Goal: Navigation & Orientation: Understand site structure

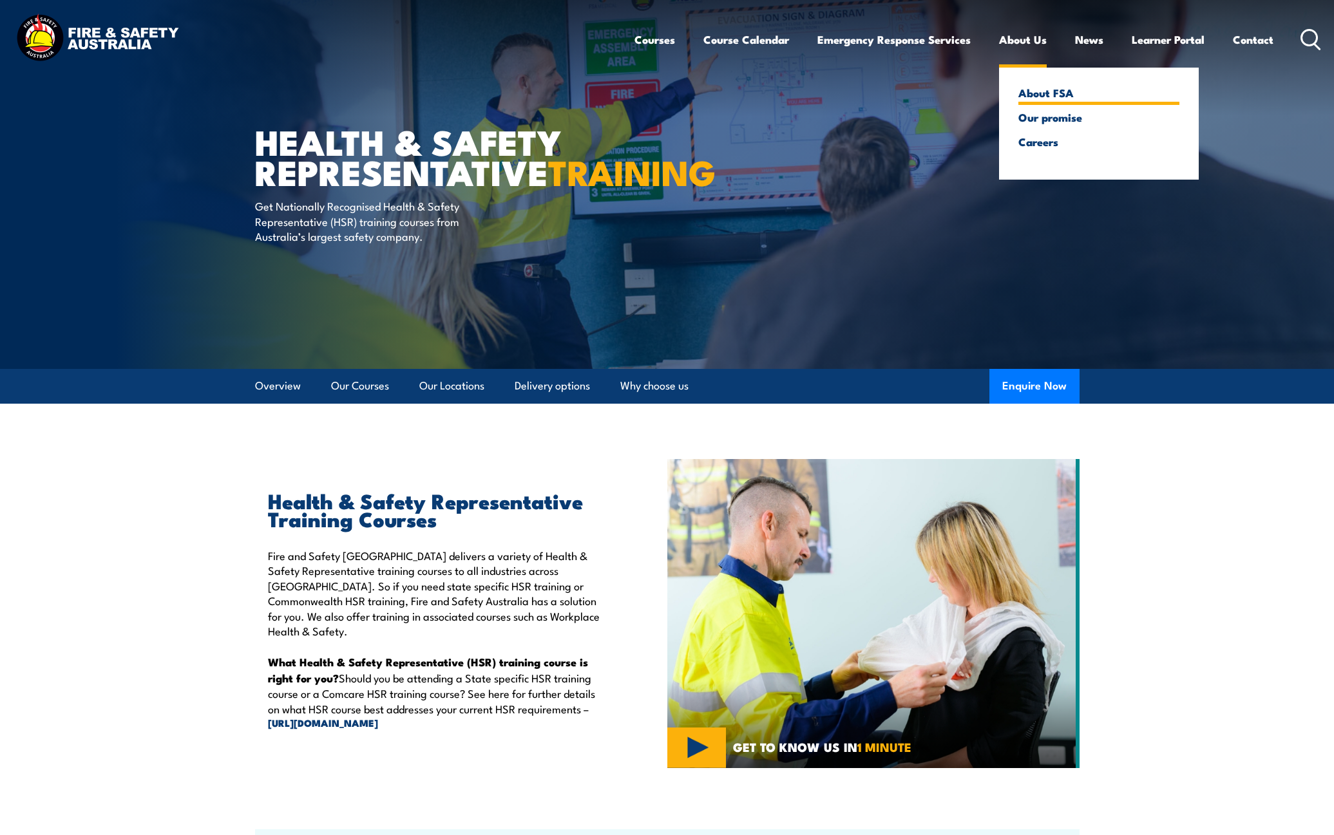
click at [1032, 96] on link "About FSA" at bounding box center [1098, 93] width 161 height 12
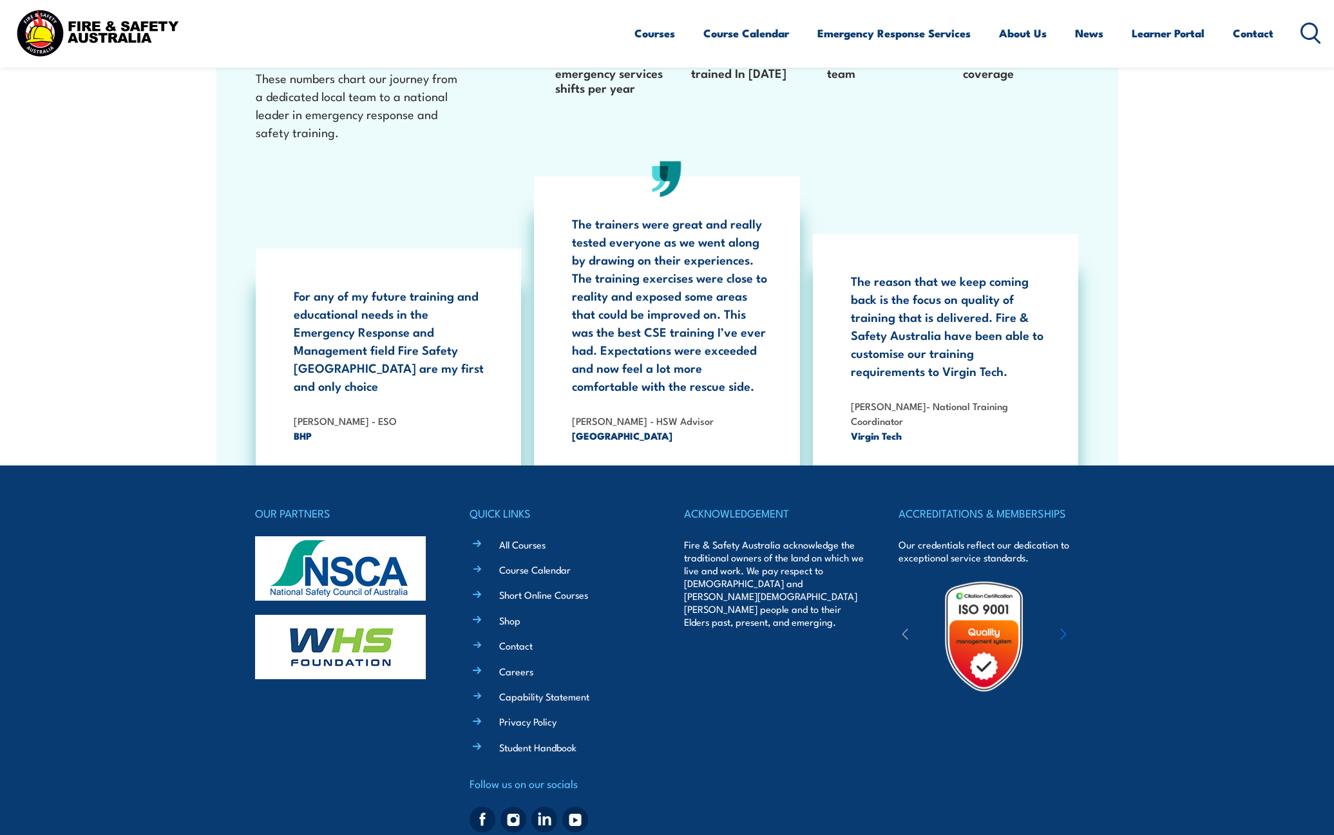
scroll to position [3930, 0]
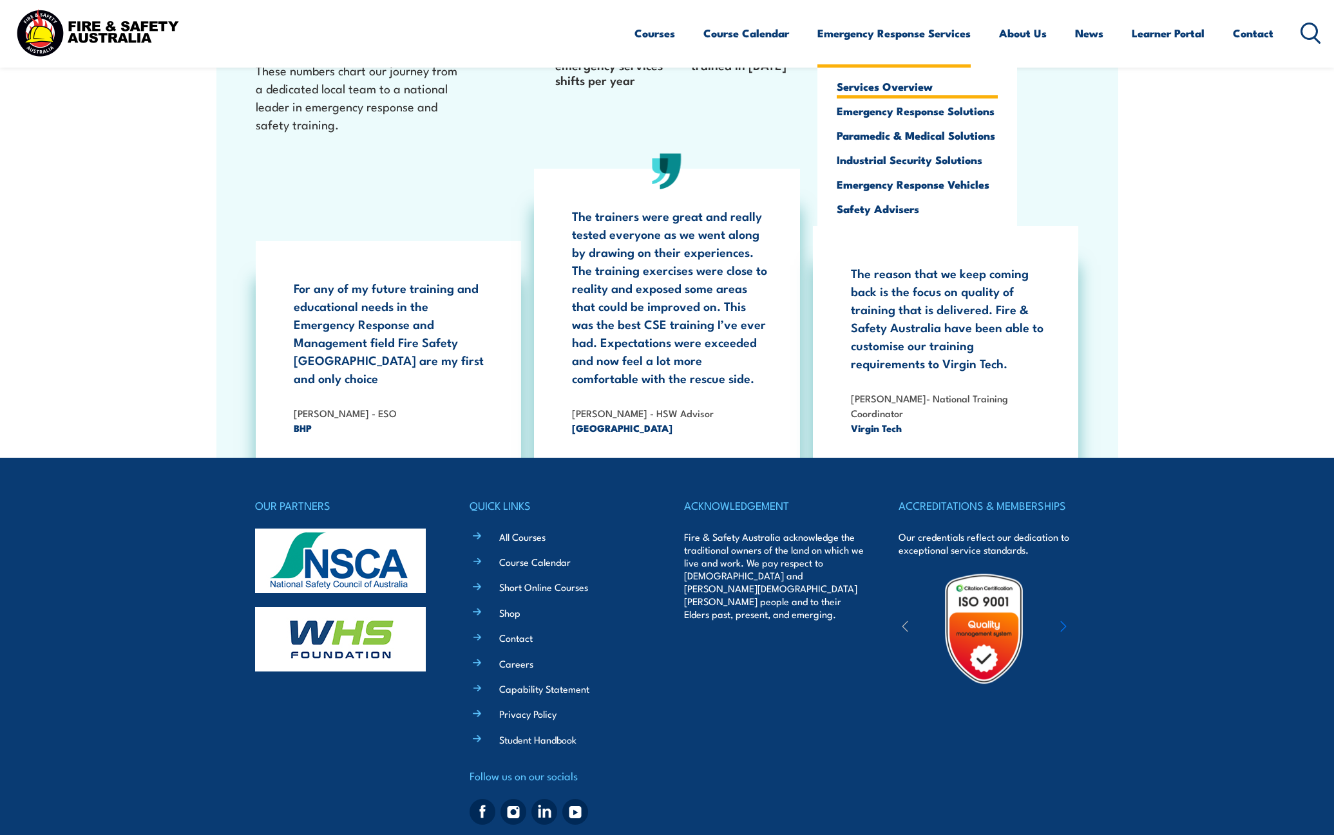
click at [905, 82] on link "Services Overview" at bounding box center [917, 87] width 161 height 12
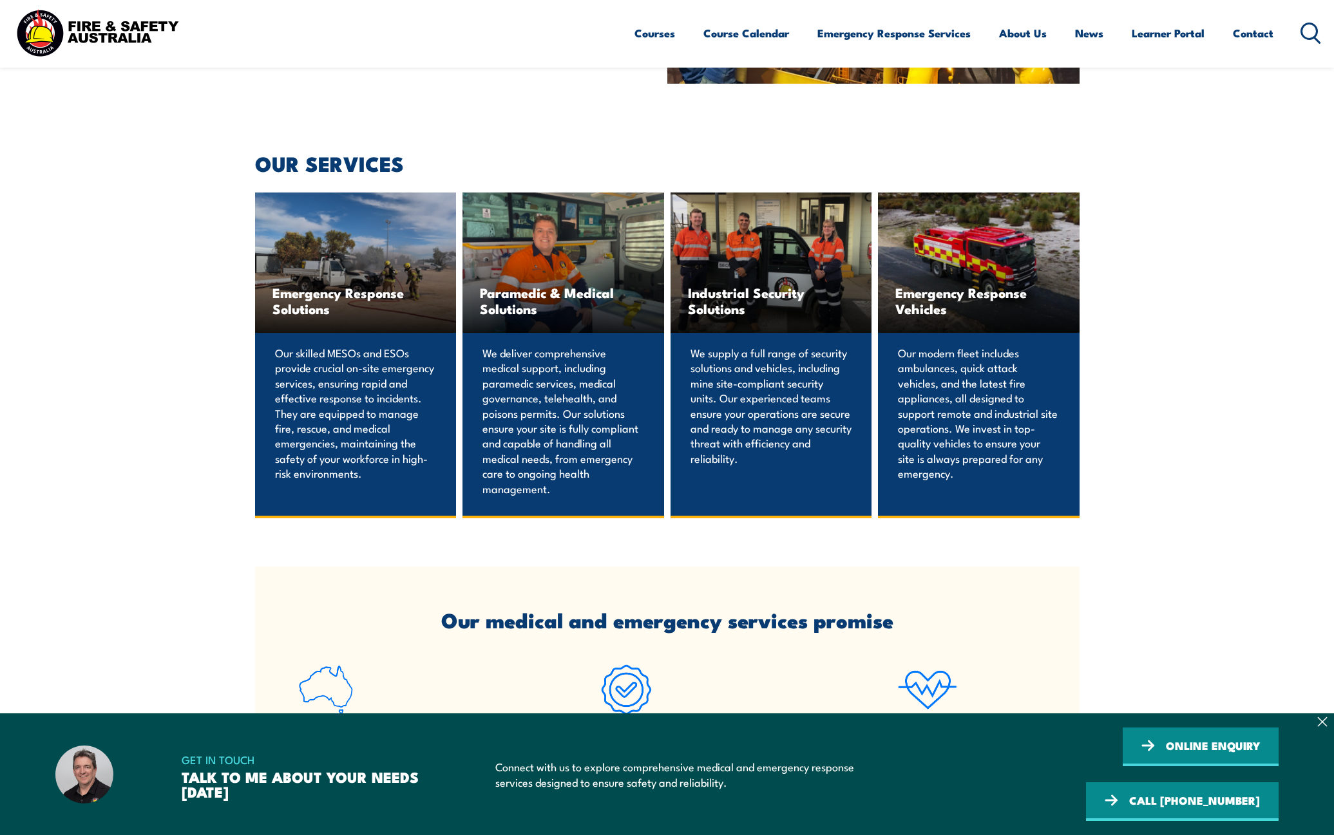
scroll to position [966, 0]
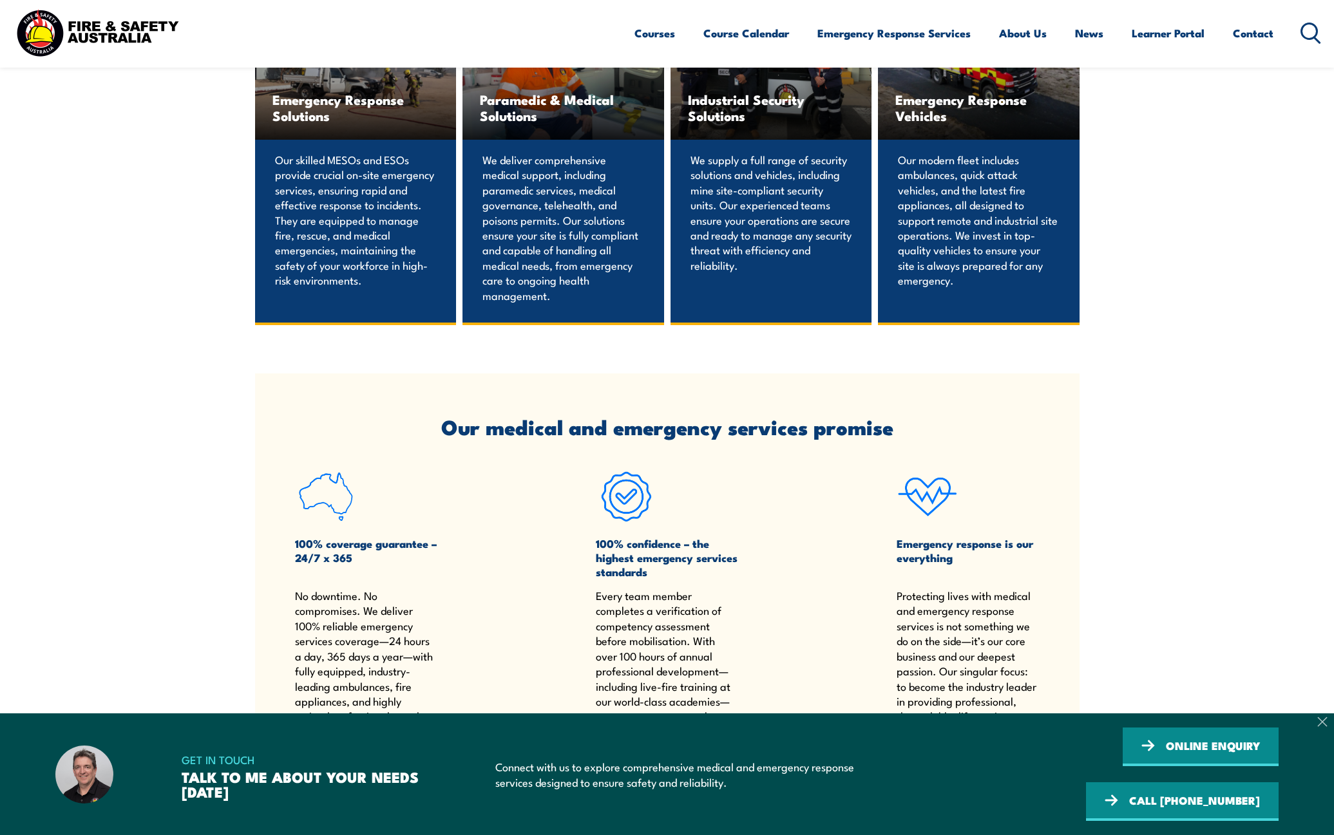
click at [1321, 726] on icon at bounding box center [1322, 722] width 8 height 8
